Goal: Task Accomplishment & Management: Manage account settings

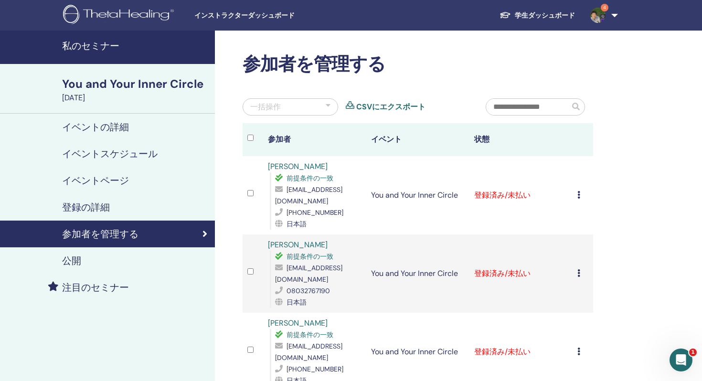
click at [110, 83] on div "You and Your Inner Circle" at bounding box center [135, 84] width 147 height 16
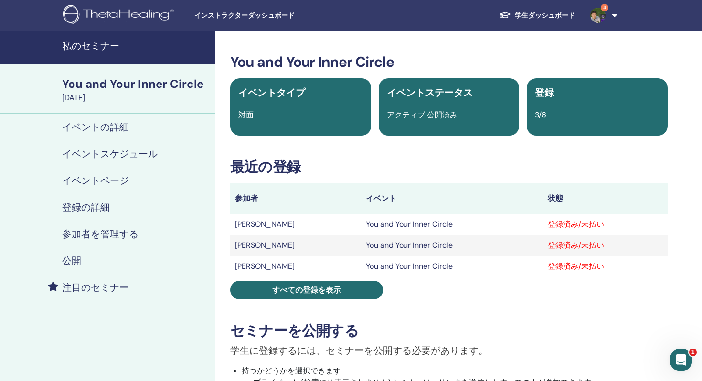
click at [603, 225] on div "登録済み/未払い" at bounding box center [605, 224] width 115 height 11
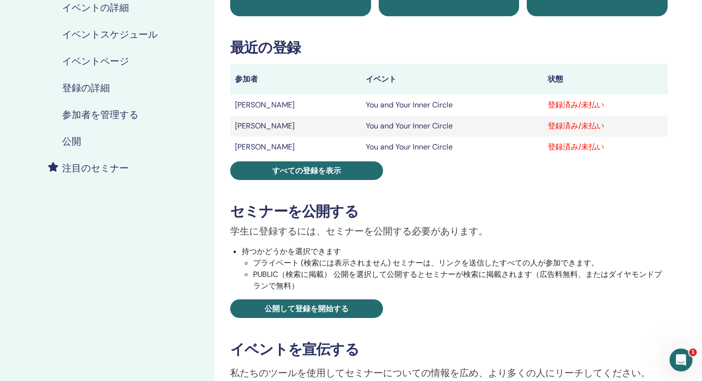
scroll to position [121, 0]
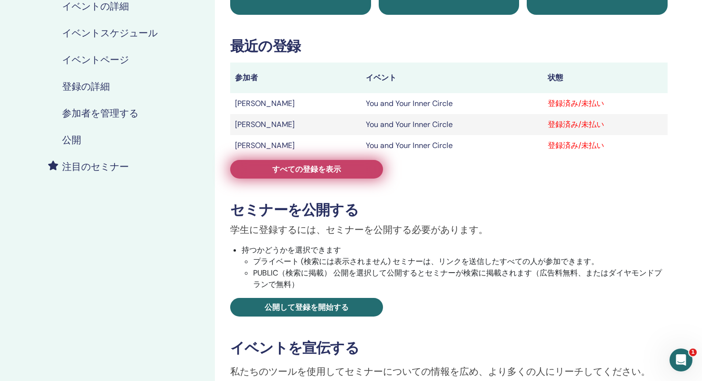
click at [309, 168] on span "すべての登録を表示" at bounding box center [306, 169] width 69 height 10
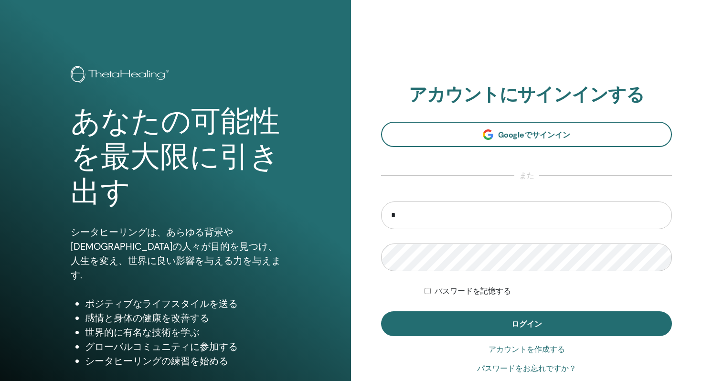
type input "**********"
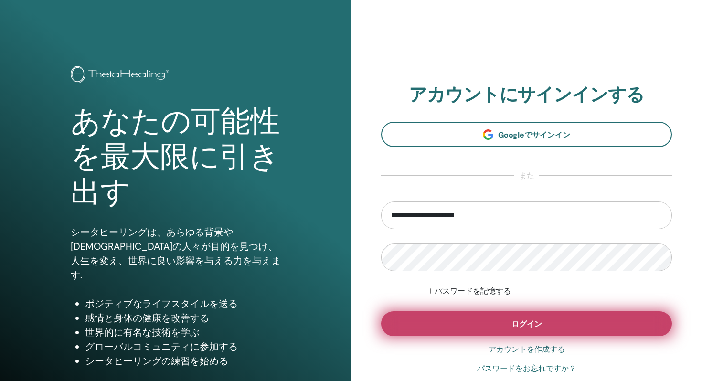
click at [511, 329] on button "ログイン" at bounding box center [526, 323] width 291 height 25
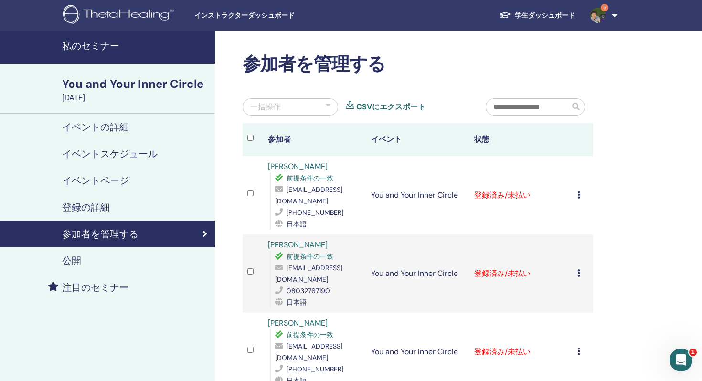
click at [578, 192] on icon at bounding box center [578, 195] width 3 height 8
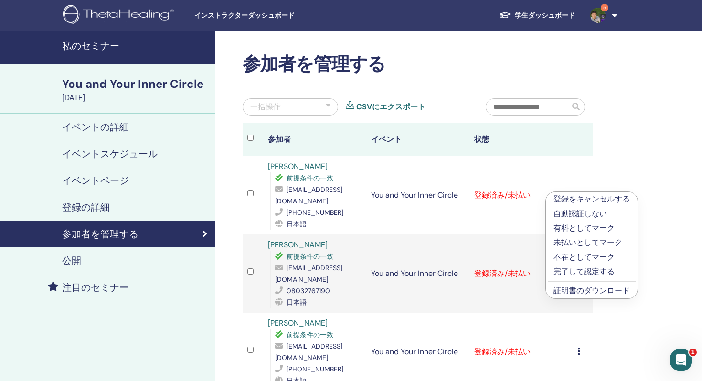
click at [568, 271] on p "完了して認定する" at bounding box center [592, 271] width 76 height 11
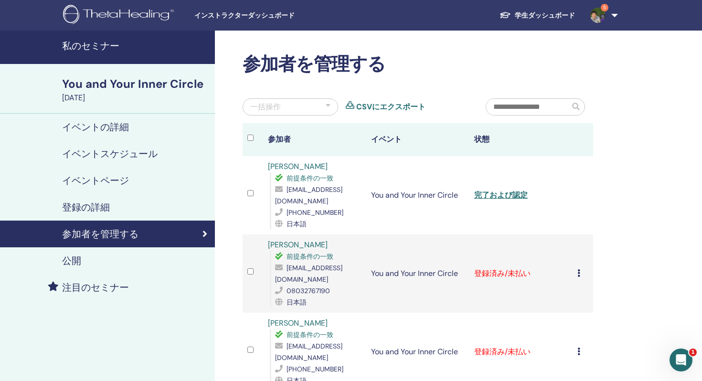
click at [577, 254] on td "登録をキャンセルする 自動認証しない 有料としてマーク 未払いとしてマーク 不在としてマーク 完了して認定する 証明書のダウンロード" at bounding box center [583, 274] width 21 height 78
click at [579, 269] on icon at bounding box center [578, 273] width 3 height 8
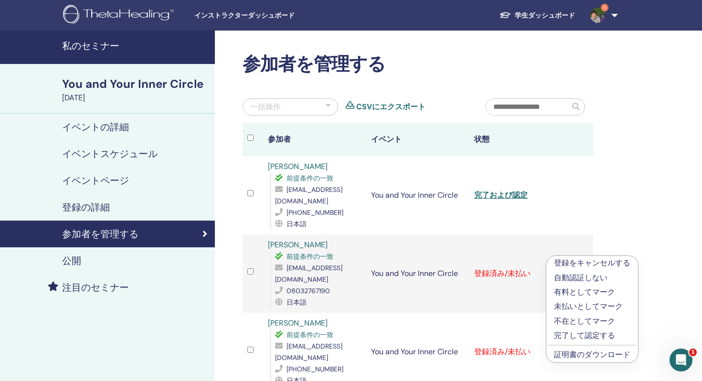
click at [580, 333] on p "完了して認定する" at bounding box center [592, 335] width 76 height 11
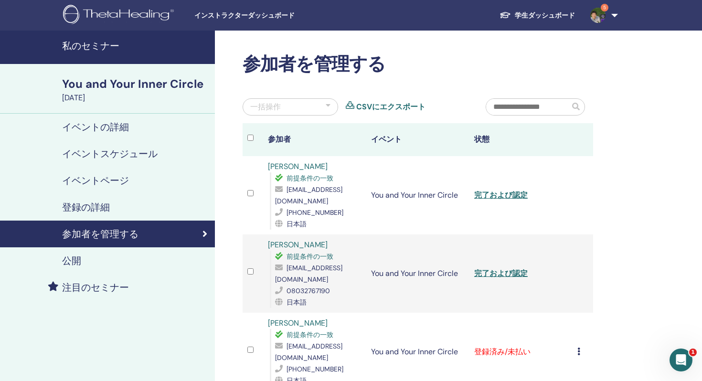
click at [577, 348] on icon at bounding box center [578, 352] width 3 height 8
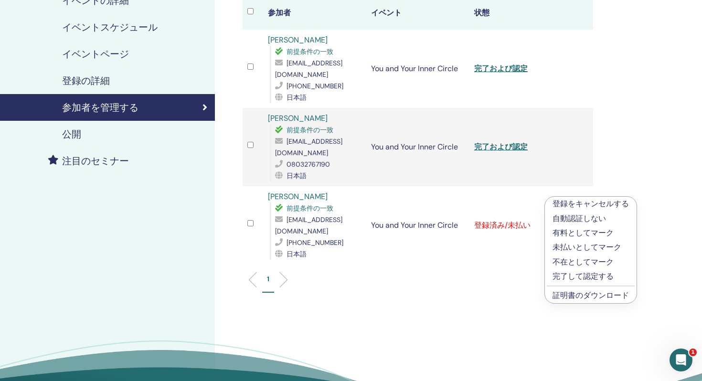
scroll to position [129, 0]
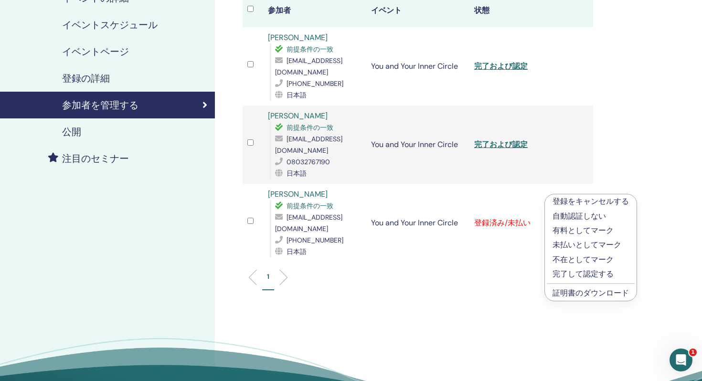
click at [582, 274] on p "完了して認定する" at bounding box center [591, 273] width 76 height 11
